Goal: Task Accomplishment & Management: Complete application form

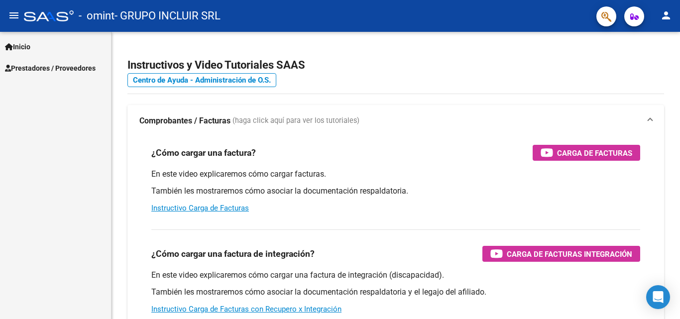
click at [71, 64] on span "Prestadores / Proveedores" at bounding box center [50, 68] width 91 height 11
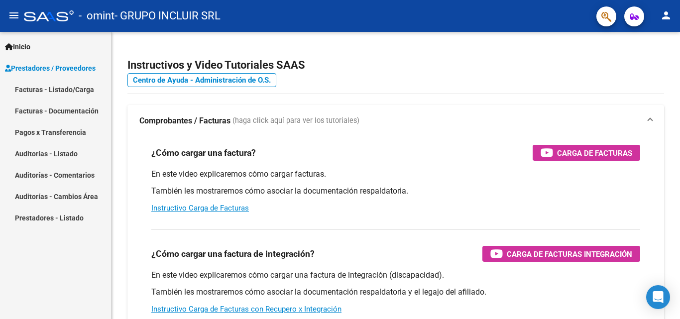
click at [49, 87] on link "Facturas - Listado/Carga" at bounding box center [55, 89] width 111 height 21
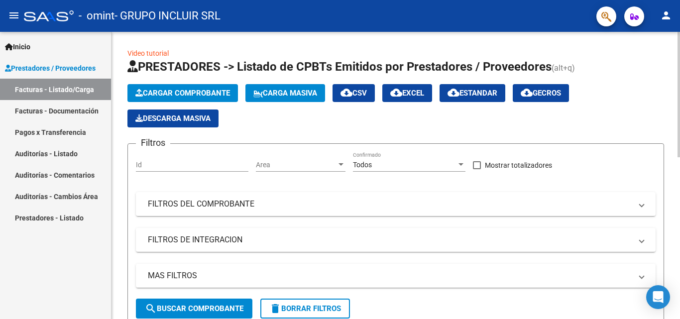
scroll to position [249, 0]
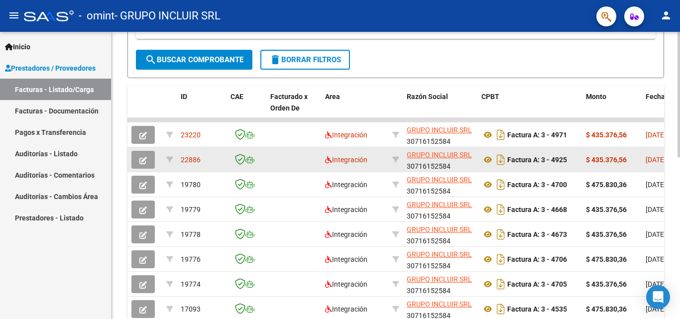
click at [142, 157] on icon "button" at bounding box center [142, 160] width 7 height 7
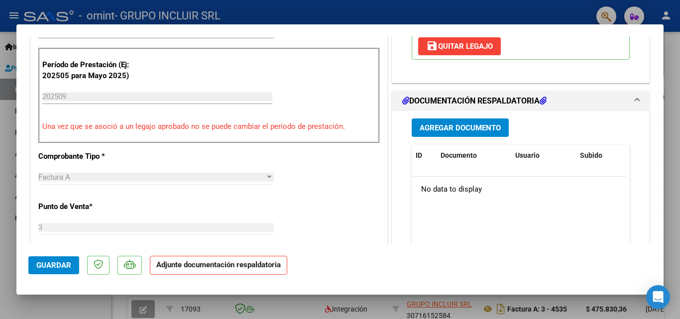
click at [669, 76] on div at bounding box center [340, 159] width 680 height 319
type input "$ 0,00"
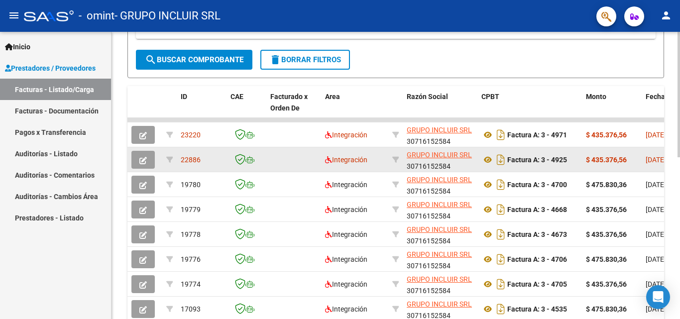
click at [143, 158] on icon "button" at bounding box center [142, 160] width 7 height 7
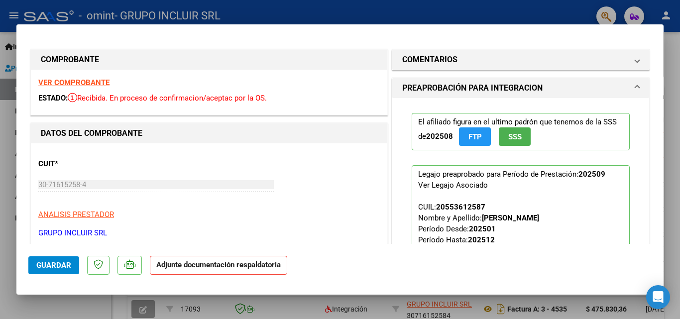
scroll to position [299, 0]
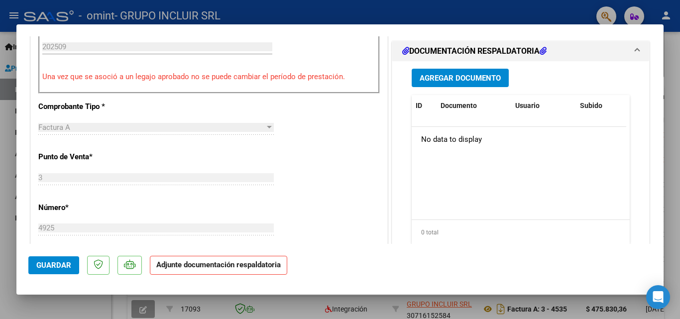
click at [459, 76] on span "Agregar Documento" at bounding box center [460, 78] width 81 height 9
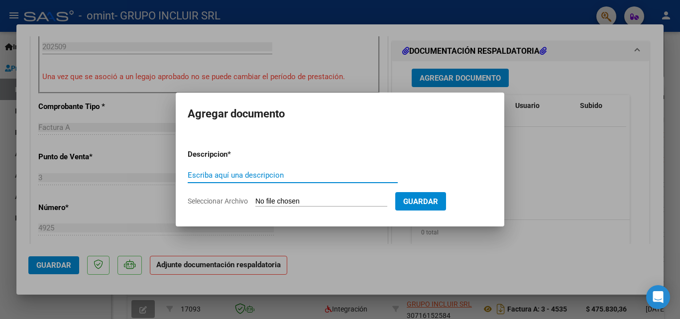
click at [206, 174] on input "Escriba aquí una descripcion" at bounding box center [293, 175] width 210 height 9
type input "Planilla de Asistencia"
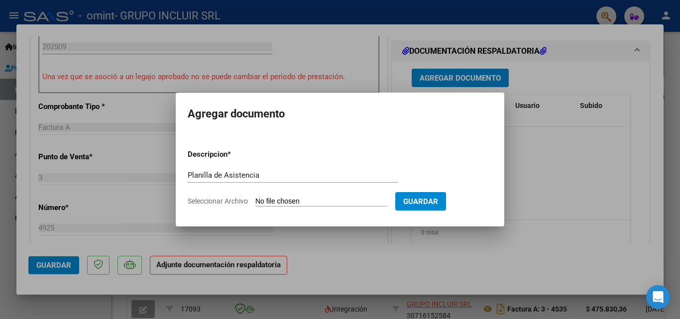
click at [216, 201] on span "Seleccionar Archivo" at bounding box center [218, 201] width 60 height 8
click at [255, 201] on input "Seleccionar Archivo" at bounding box center [321, 201] width 132 height 9
type input "C:\fakepath\09-2025.pdf"
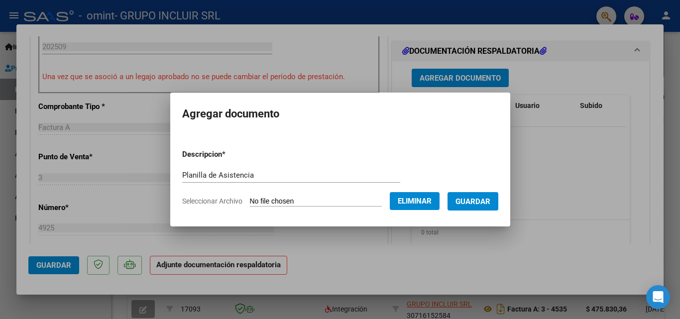
click at [470, 200] on span "Guardar" at bounding box center [472, 201] width 35 height 9
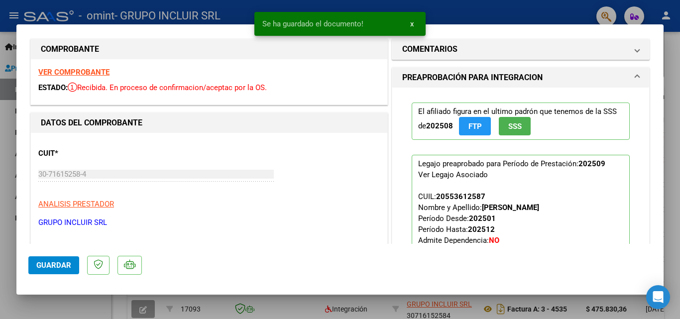
scroll to position [0, 0]
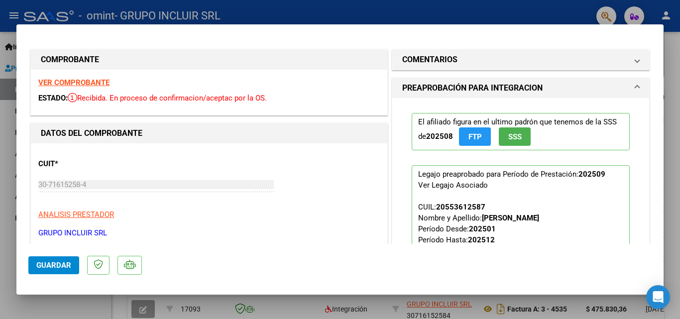
click at [676, 54] on div at bounding box center [340, 159] width 680 height 319
type input "$ 0,00"
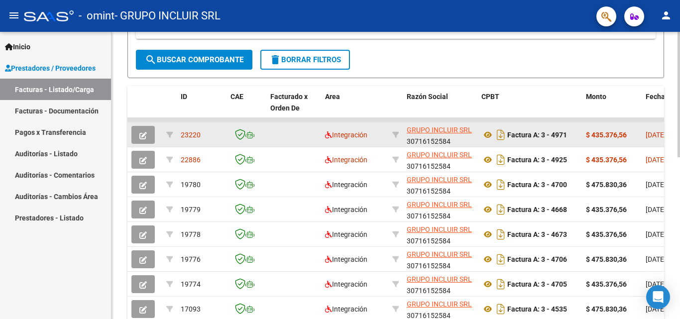
scroll to position [249, 0]
click at [147, 135] on button "button" at bounding box center [142, 135] width 23 height 18
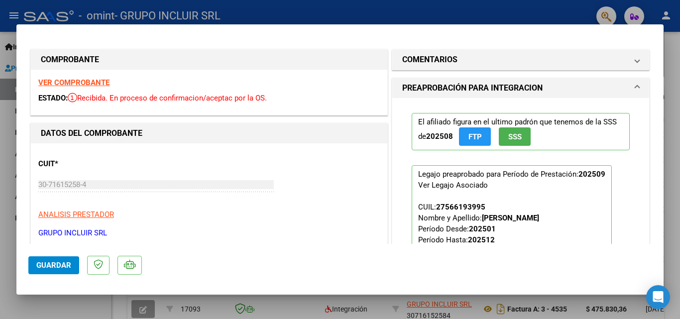
scroll to position [149, 0]
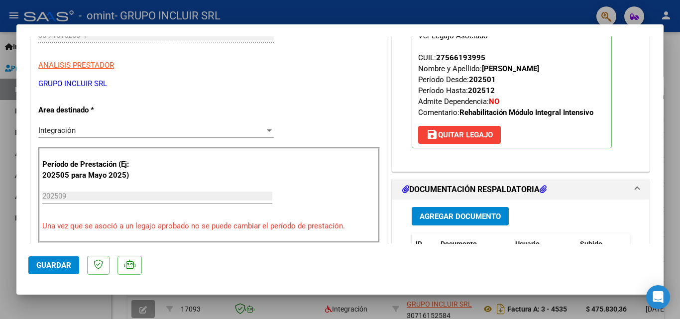
click at [674, 57] on div at bounding box center [340, 159] width 680 height 319
type input "$ 0,00"
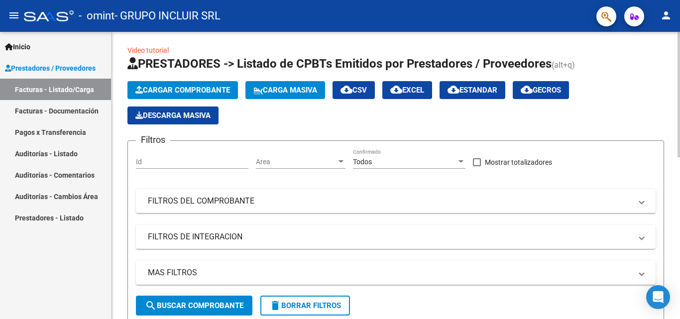
scroll to position [0, 0]
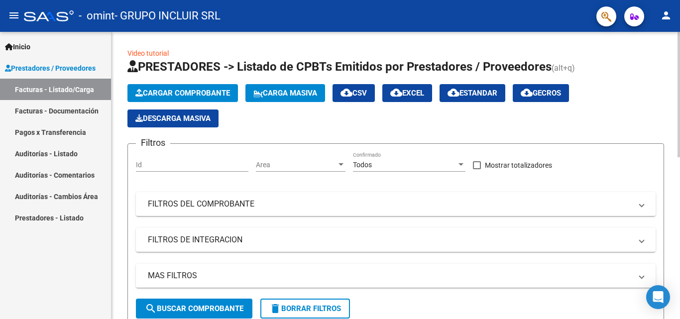
click at [182, 89] on span "Cargar Comprobante" at bounding box center [182, 93] width 95 height 9
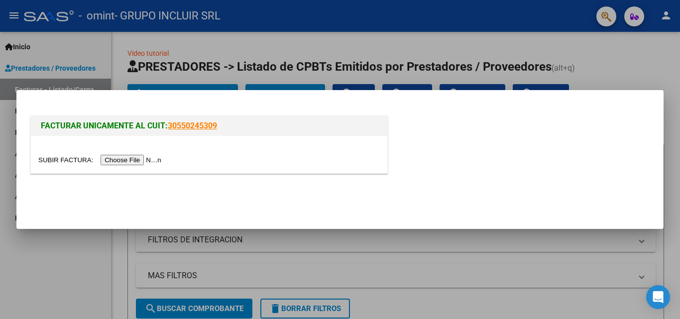
click at [152, 158] on input "file" at bounding box center [101, 160] width 126 height 10
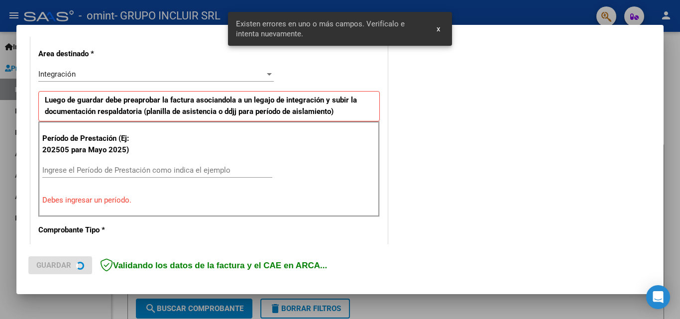
scroll to position [225, 0]
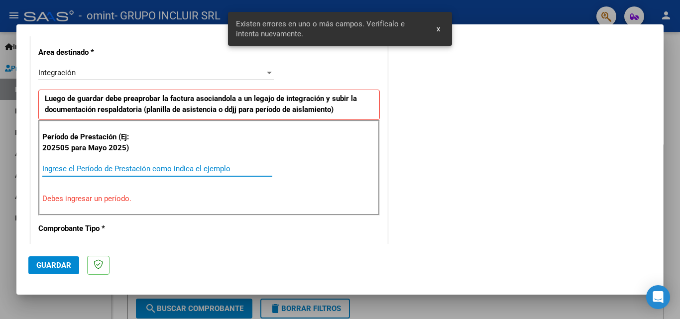
click at [74, 167] on input "Ingrese el Período de Prestación como indica el ejemplo" at bounding box center [157, 168] width 230 height 9
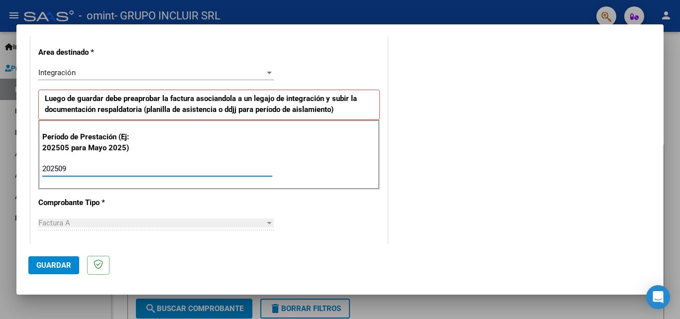
type input "202509"
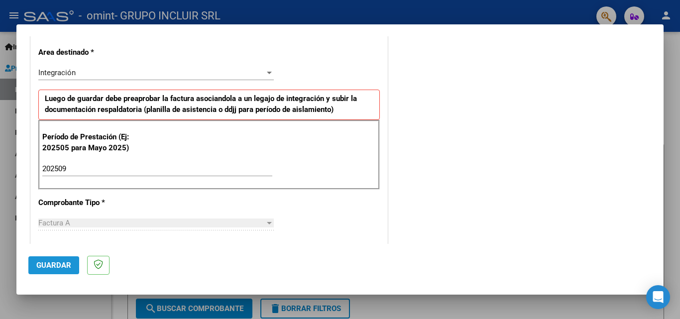
click at [51, 267] on span "Guardar" at bounding box center [53, 265] width 35 height 9
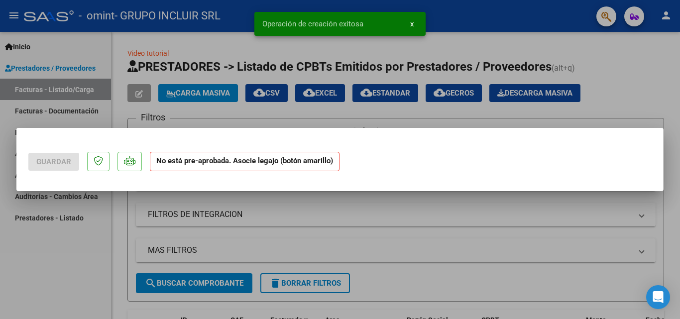
scroll to position [0, 0]
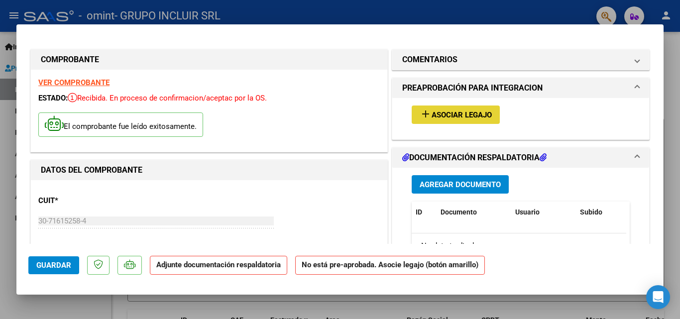
click at [468, 120] on button "add Asociar Legajo" at bounding box center [456, 115] width 88 height 18
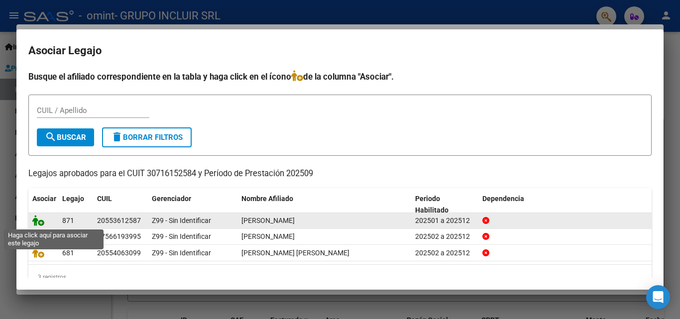
click at [40, 220] on icon at bounding box center [38, 220] width 12 height 11
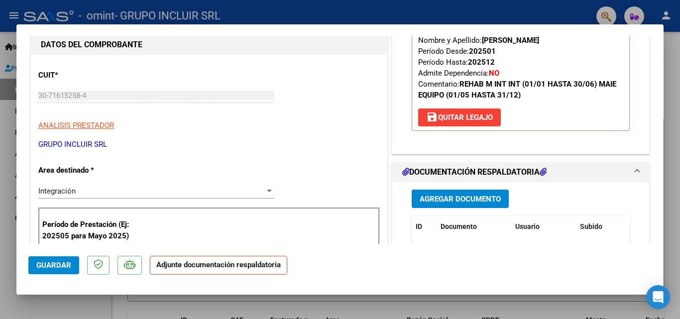
scroll to position [149, 0]
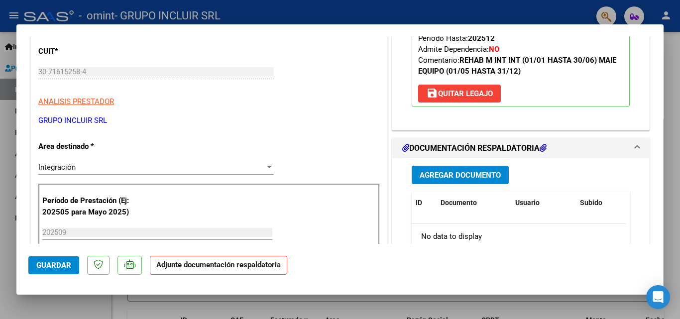
click at [480, 174] on span "Agregar Documento" at bounding box center [460, 175] width 81 height 9
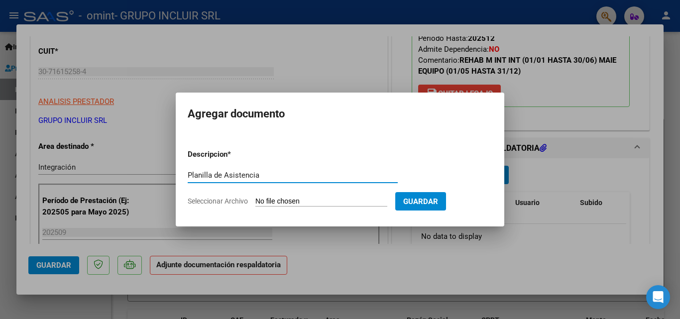
type input "Planilla de Asistencia"
click at [235, 196] on form "Descripcion * Planilla de Asistencia Escriba aquí una descripcion Seleccionar A…" at bounding box center [340, 177] width 305 height 73
click at [221, 201] on span "Seleccionar Archivo" at bounding box center [218, 201] width 60 height 8
click at [255, 201] on input "Seleccionar Archivo" at bounding box center [321, 201] width 132 height 9
type input "C:\fakepath\09-2025.pdf"
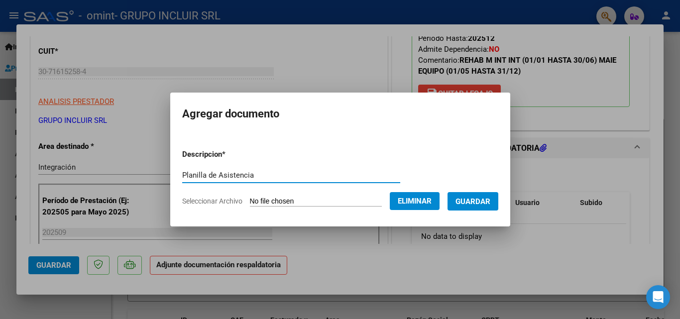
drag, startPoint x: 245, startPoint y: 176, endPoint x: 176, endPoint y: 180, distance: 69.3
click at [170, 182] on mat-dialog-content "Descripcion * Planilla de Asistencia Escriba aquí una descripcion Seleccionar A…" at bounding box center [340, 173] width 340 height 81
drag, startPoint x: 187, startPoint y: 170, endPoint x: 310, endPoint y: 71, distance: 157.9
click at [313, 63] on div at bounding box center [340, 159] width 680 height 319
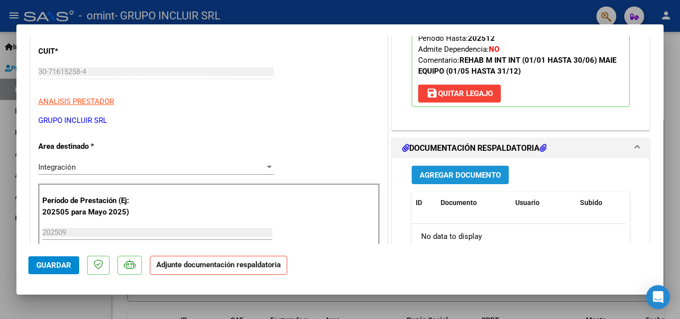
click at [466, 175] on span "Agregar Documento" at bounding box center [460, 175] width 81 height 9
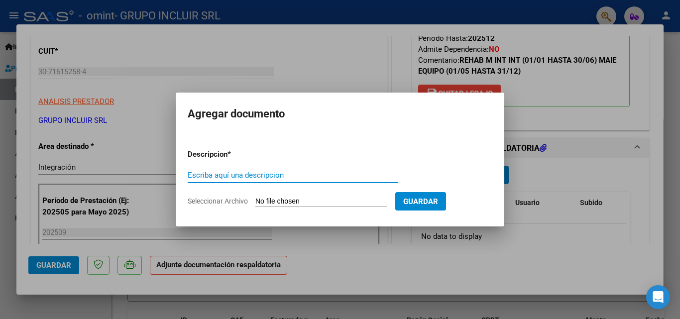
type input "MEDIFE- Ugilini Maximo - [DATE]"
drag, startPoint x: 316, startPoint y: 174, endPoint x: 161, endPoint y: 175, distance: 154.8
click at [161, 175] on div "COMPROBANTE VER COMPROBANTE ESTADO: Recibida. En proceso de confirmacion/acepta…" at bounding box center [340, 159] width 680 height 319
type input "p"
click at [236, 174] on input "Planilla de Assitencia" at bounding box center [293, 175] width 210 height 9
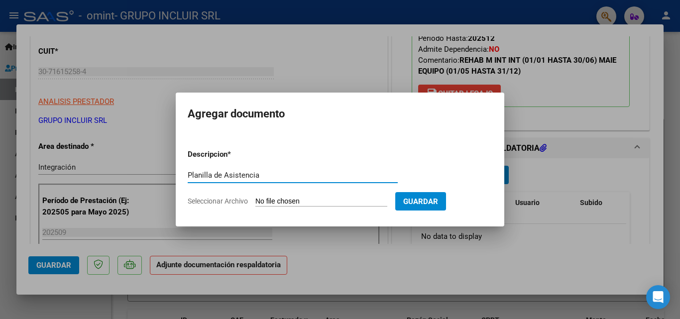
drag, startPoint x: 255, startPoint y: 177, endPoint x: 204, endPoint y: 169, distance: 51.9
click at [185, 172] on mat-dialog-content "Descripcion * Planilla de Asistencia Escriba aquí una descripcion Seleccionar A…" at bounding box center [340, 173] width 329 height 81
type input "Planilla de Asistencia"
drag, startPoint x: 205, startPoint y: 169, endPoint x: 438, endPoint y: 156, distance: 233.8
click at [444, 156] on form "Descripcion * Planilla de Asistencia Escriba aquí una descripcion Seleccionar A…" at bounding box center [340, 177] width 305 height 73
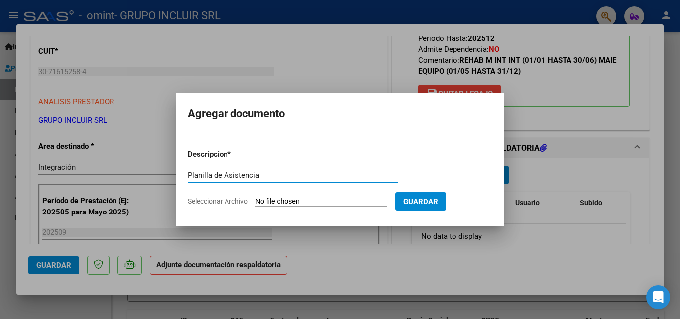
drag, startPoint x: 262, startPoint y: 177, endPoint x: 170, endPoint y: 177, distance: 92.1
click at [170, 177] on div "COMPROBANTE VER COMPROBANTE ESTADO: Recibida. En proceso de confirmacion/acepta…" at bounding box center [340, 159] width 680 height 319
click at [229, 201] on span "Seleccionar Archivo" at bounding box center [218, 201] width 60 height 8
click at [255, 201] on input "Seleccionar Archivo" at bounding box center [321, 201] width 132 height 9
type input "C:\fakepath\09-2025.pdf"
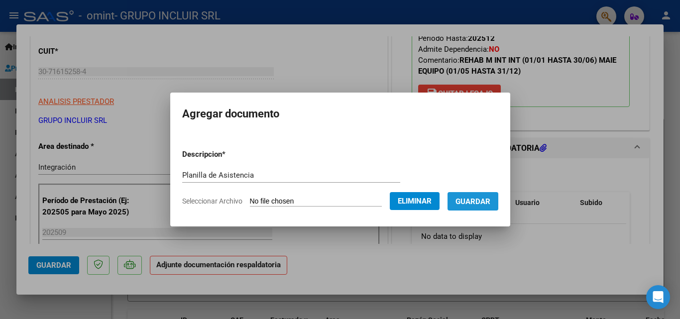
click at [482, 206] on span "Guardar" at bounding box center [472, 201] width 35 height 9
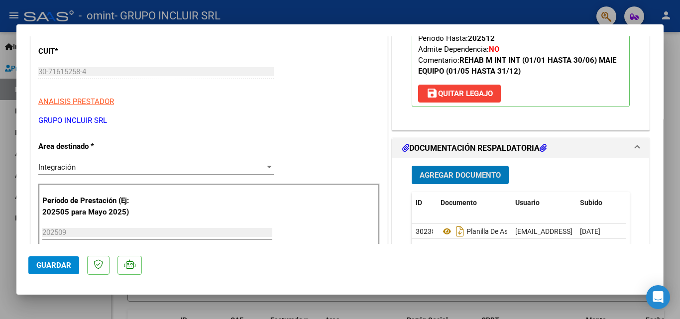
click at [62, 264] on span "Guardar" at bounding box center [53, 265] width 35 height 9
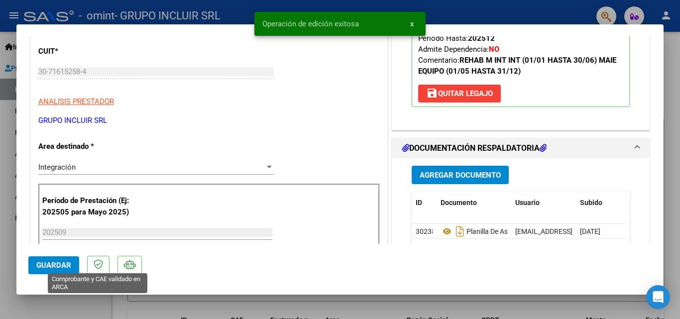
click at [98, 265] on icon at bounding box center [98, 264] width 9 height 10
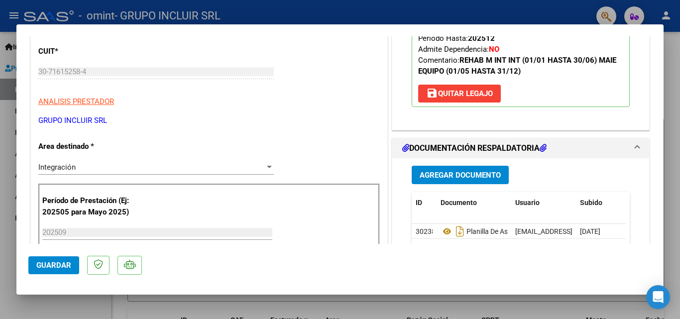
click at [671, 62] on div at bounding box center [340, 159] width 680 height 319
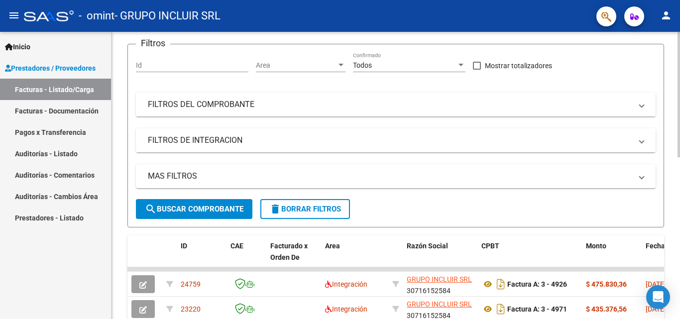
scroll to position [0, 0]
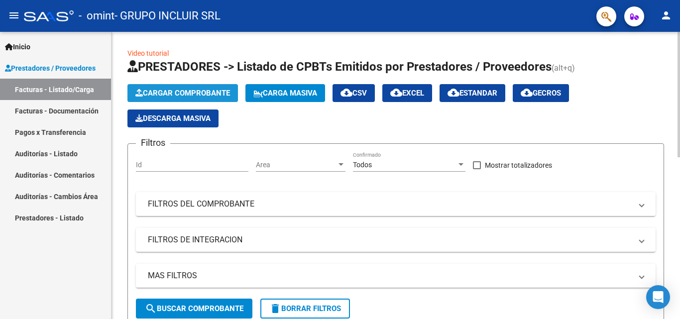
click at [167, 91] on span "Cargar Comprobante" at bounding box center [182, 93] width 95 height 9
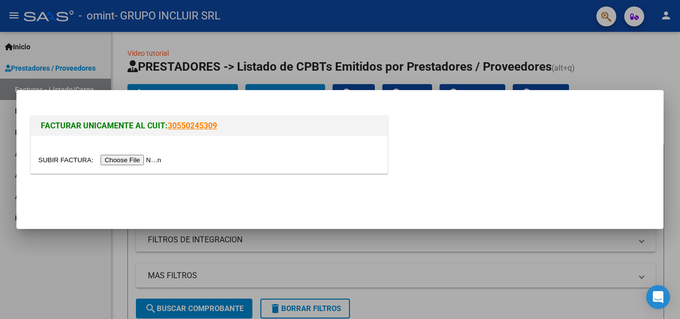
click at [137, 156] on input "file" at bounding box center [101, 160] width 126 height 10
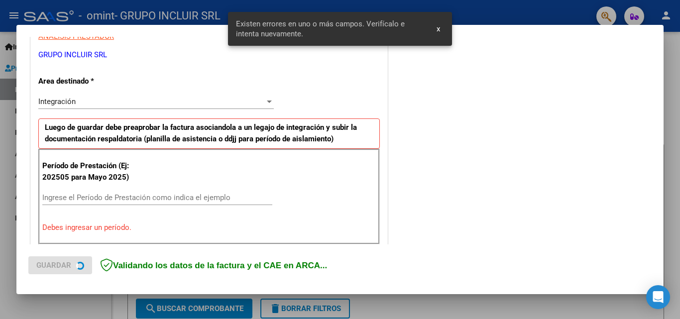
scroll to position [225, 0]
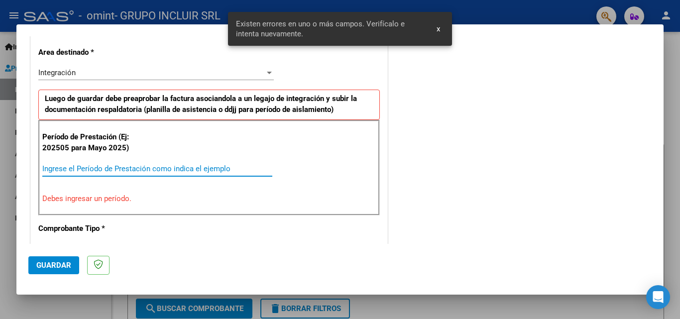
click at [64, 168] on input "Ingrese el Período de Prestación como indica el ejemplo" at bounding box center [157, 168] width 230 height 9
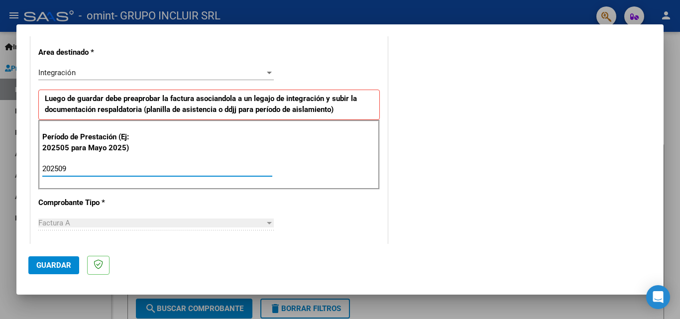
type input "202509"
click at [53, 262] on span "Guardar" at bounding box center [53, 265] width 35 height 9
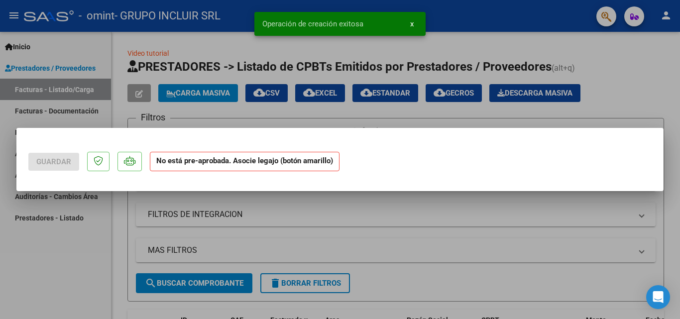
scroll to position [0, 0]
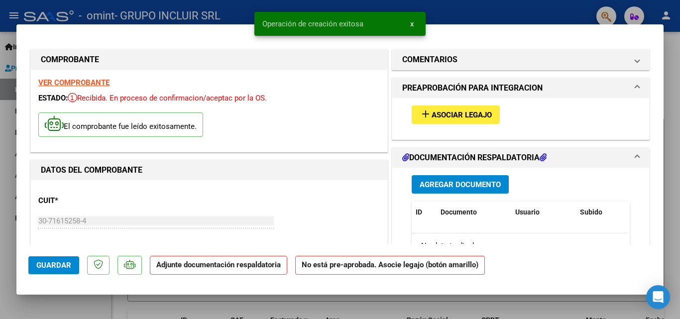
click at [459, 120] on button "add Asociar Legajo" at bounding box center [456, 115] width 88 height 18
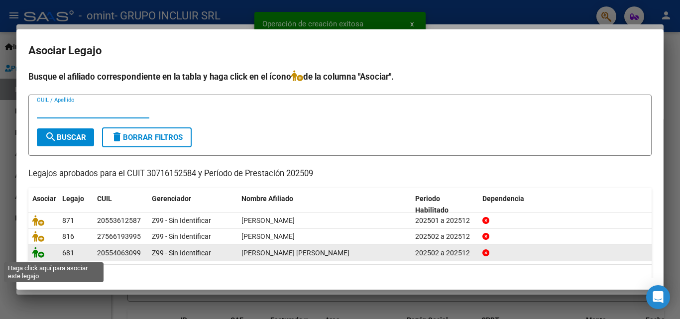
click at [37, 253] on icon at bounding box center [38, 252] width 12 height 11
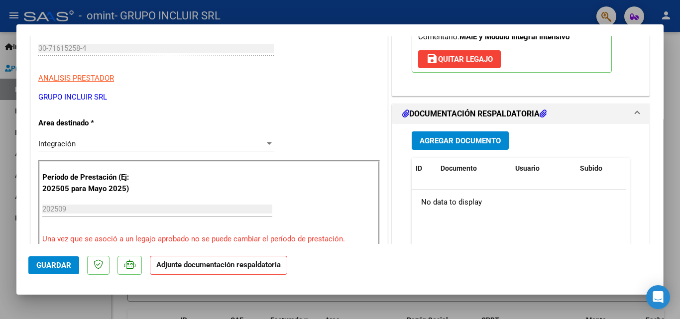
scroll to position [249, 0]
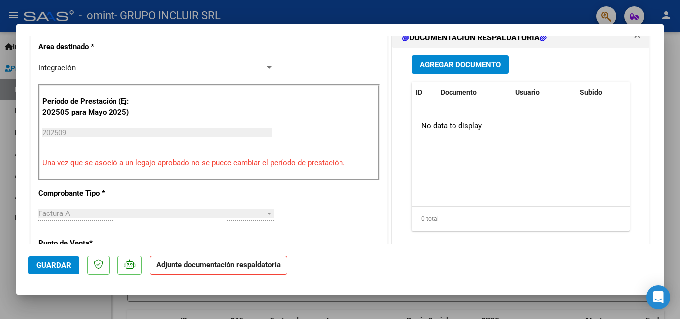
click at [461, 65] on span "Agregar Documento" at bounding box center [460, 64] width 81 height 9
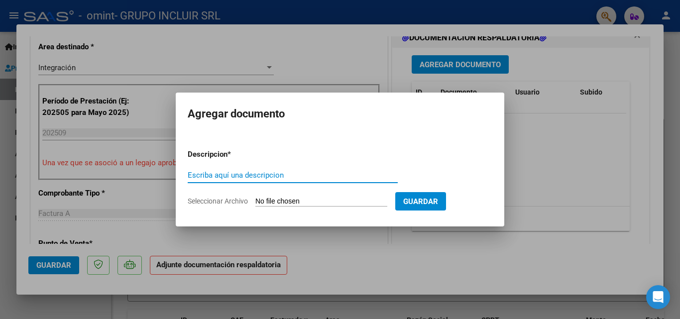
paste input "Planilla de Asistencia"
type input "Planilla de Asistencia"
click at [237, 202] on span "Seleccionar Archivo" at bounding box center [218, 201] width 60 height 8
click at [255, 202] on input "Seleccionar Archivo" at bounding box center [321, 201] width 132 height 9
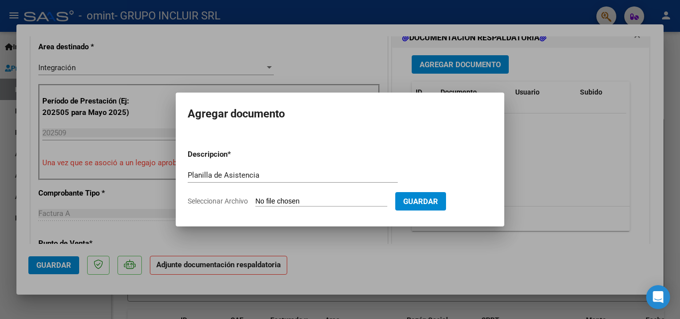
type input "C:\fakepath\09-2025.pdf"
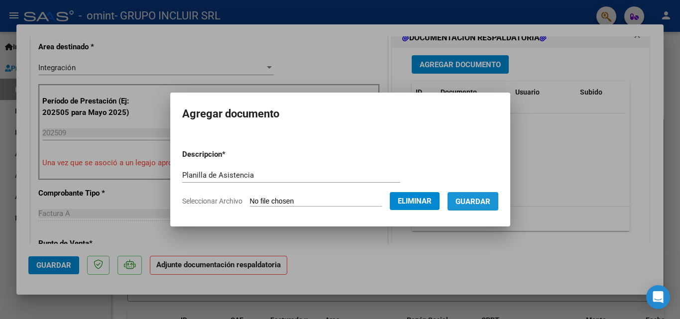
click at [473, 198] on span "Guardar" at bounding box center [472, 201] width 35 height 9
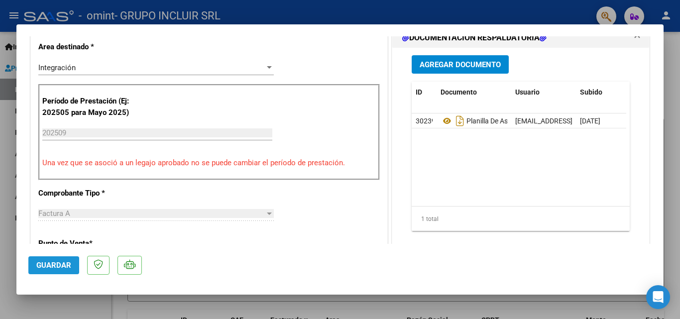
click at [61, 266] on span "Guardar" at bounding box center [53, 265] width 35 height 9
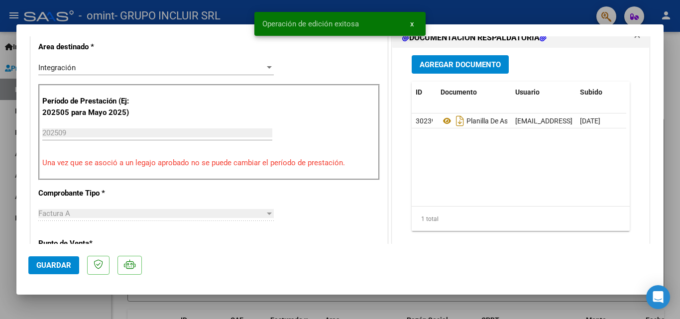
click at [411, 22] on span "x" at bounding box center [411, 23] width 3 height 9
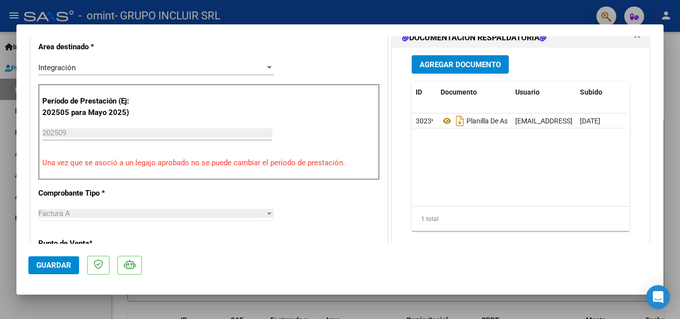
click at [678, 60] on div at bounding box center [340, 159] width 680 height 319
type input "$ 0,00"
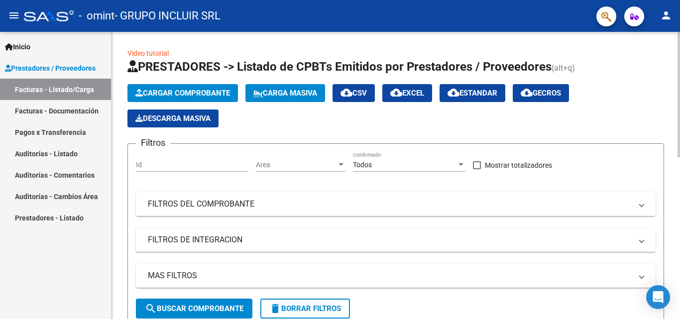
click at [191, 90] on span "Cargar Comprobante" at bounding box center [182, 93] width 95 height 9
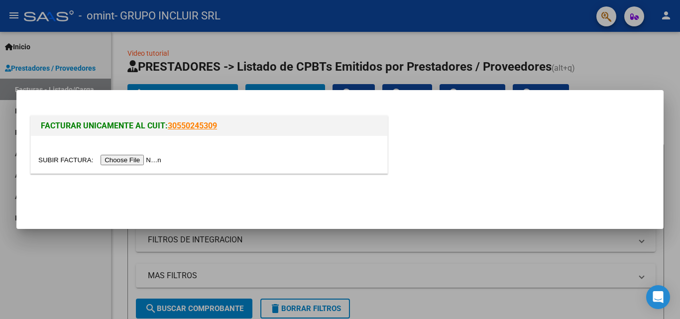
click at [151, 157] on input "file" at bounding box center [101, 160] width 126 height 10
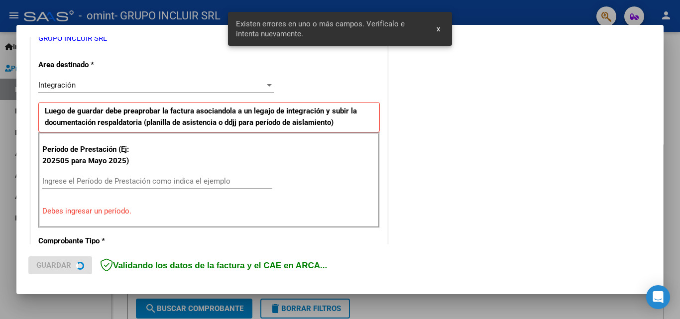
scroll to position [225, 0]
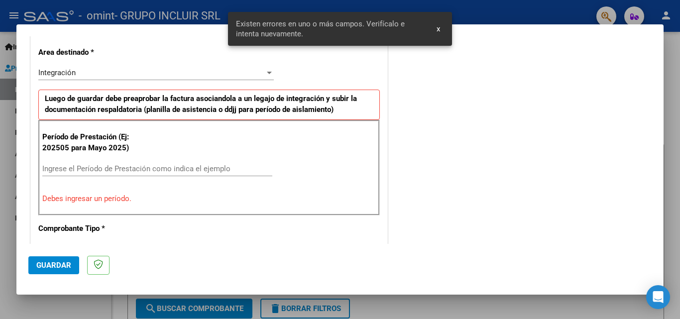
click at [69, 171] on input "Ingrese el Período de Prestación como indica el ejemplo" at bounding box center [157, 168] width 230 height 9
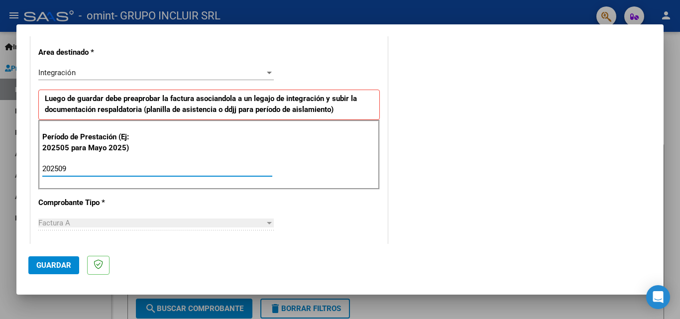
type input "202509"
click at [62, 262] on span "Guardar" at bounding box center [53, 265] width 35 height 9
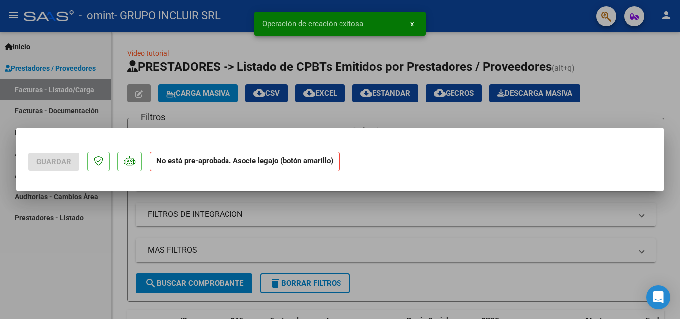
scroll to position [0, 0]
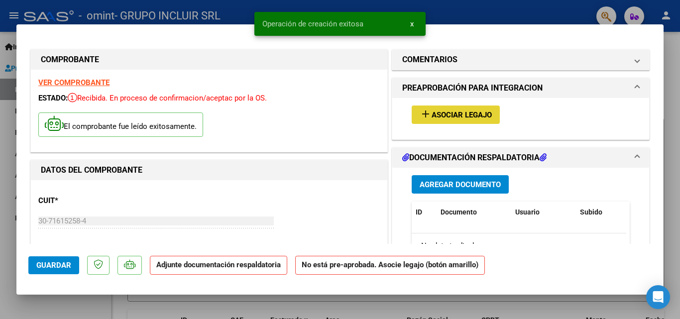
click at [461, 114] on span "Asociar Legajo" at bounding box center [462, 115] width 60 height 9
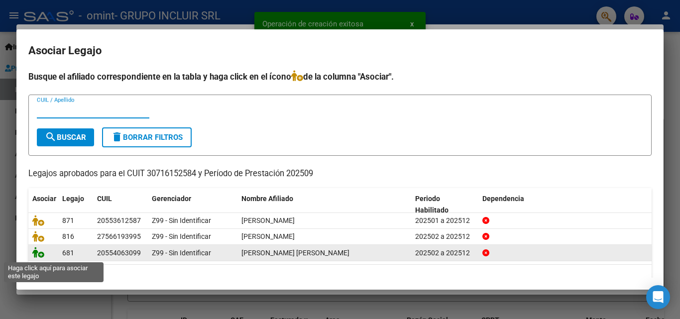
click at [37, 255] on icon at bounding box center [38, 252] width 12 height 11
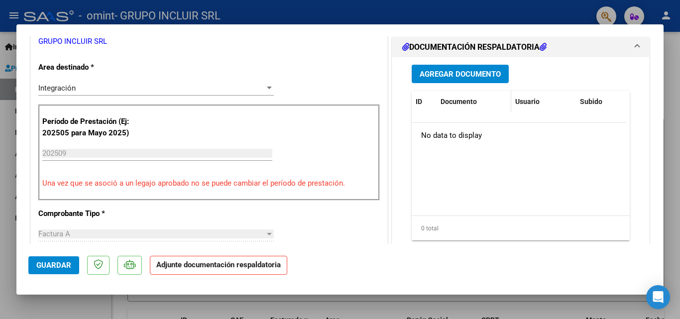
scroll to position [249, 0]
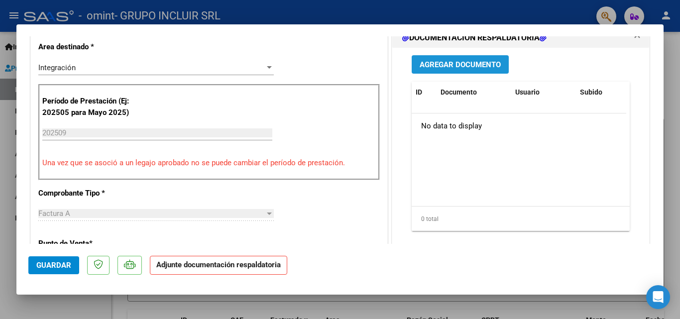
click at [465, 56] on button "Agregar Documento" at bounding box center [460, 64] width 97 height 18
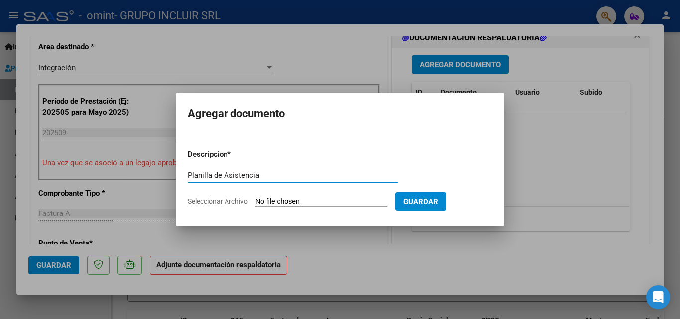
type input "Planilla de Asistencia"
click at [211, 202] on span "Seleccionar Archivo" at bounding box center [218, 201] width 60 height 8
click at [255, 202] on input "Seleccionar Archivo" at bounding box center [321, 201] width 132 height 9
type input "C:\fakepath\09-2025.pdf"
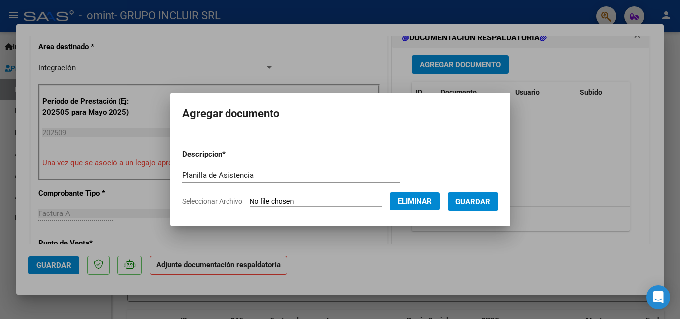
click at [478, 201] on span "Guardar" at bounding box center [472, 201] width 35 height 9
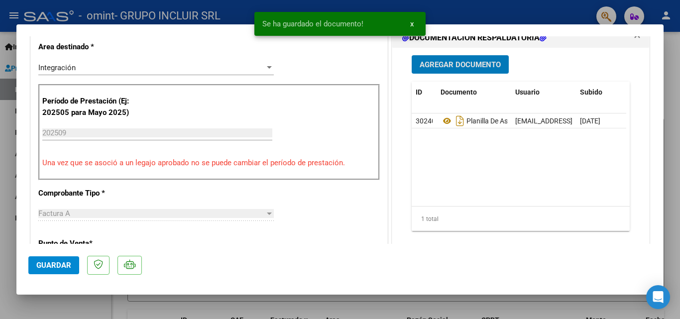
click at [63, 262] on span "Guardar" at bounding box center [53, 265] width 35 height 9
click at [412, 23] on span "x" at bounding box center [411, 23] width 3 height 9
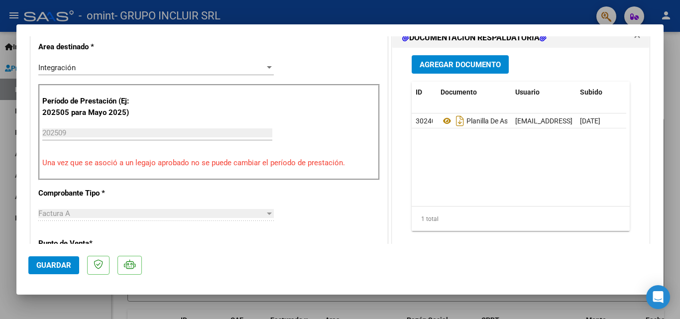
click at [674, 62] on div at bounding box center [340, 159] width 680 height 319
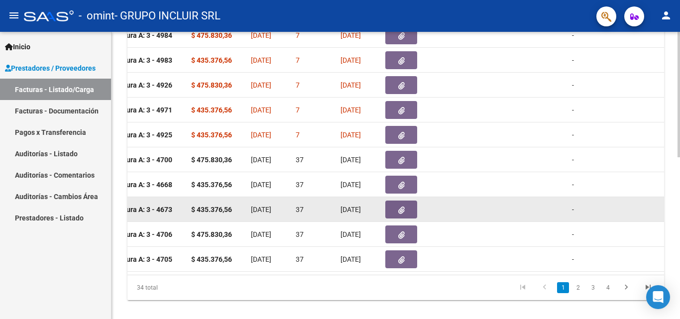
scroll to position [299, 0]
